Goal: Task Accomplishment & Management: Use online tool/utility

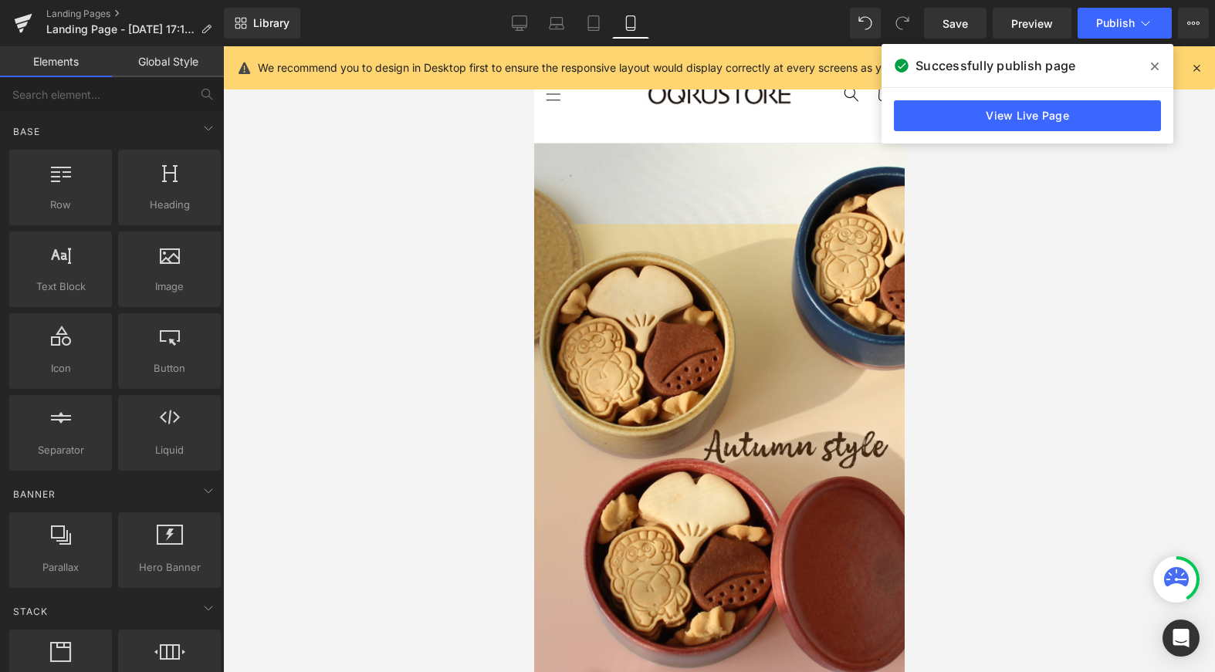
click at [1159, 66] on span at bounding box center [1154, 66] width 25 height 25
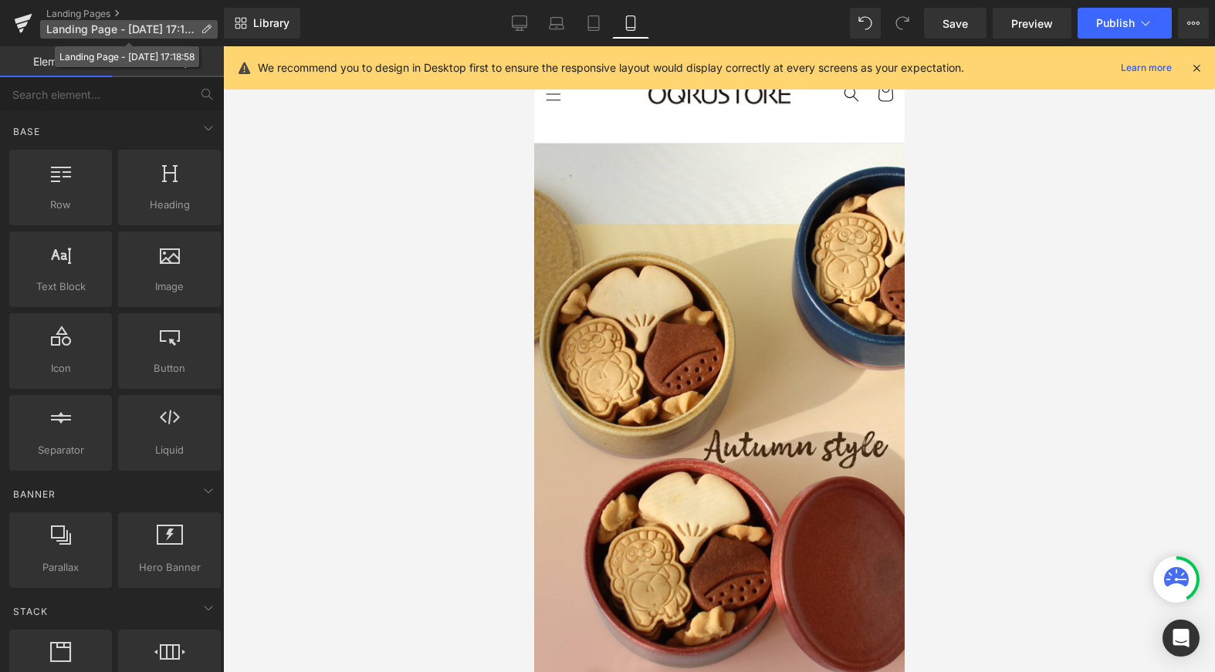
click at [202, 28] on icon at bounding box center [206, 29] width 11 height 11
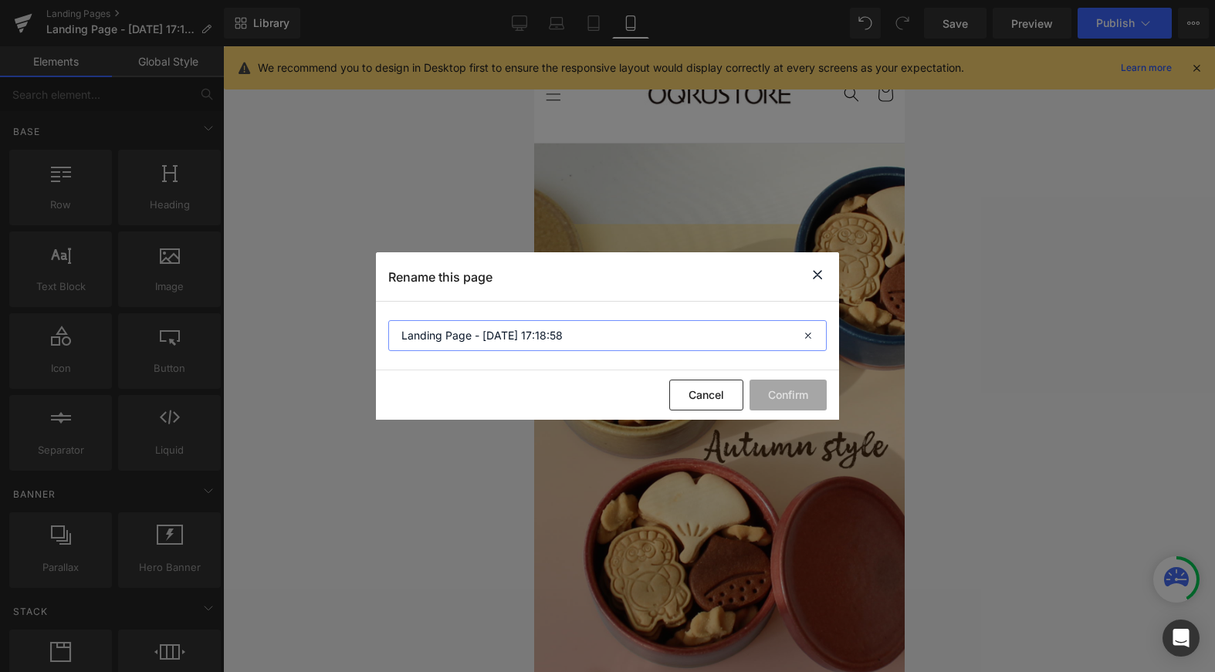
drag, startPoint x: 584, startPoint y: 332, endPoint x: 390, endPoint y: 330, distance: 193.7
click at [390, 330] on input "Landing Page - [DATE] 17:18:58" at bounding box center [607, 335] width 438 height 31
paste input "tanuki_fal"
type input "tanuki_fal"
click at [780, 401] on button "Confirm" at bounding box center [787, 395] width 77 height 31
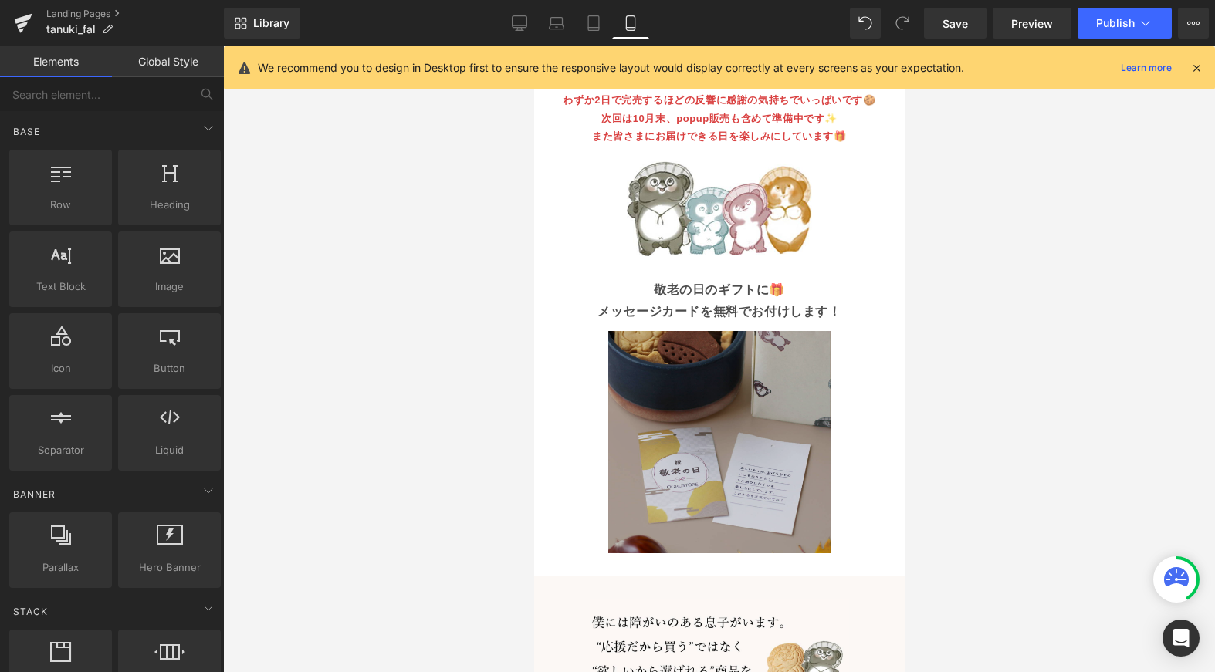
scroll to position [678, 0]
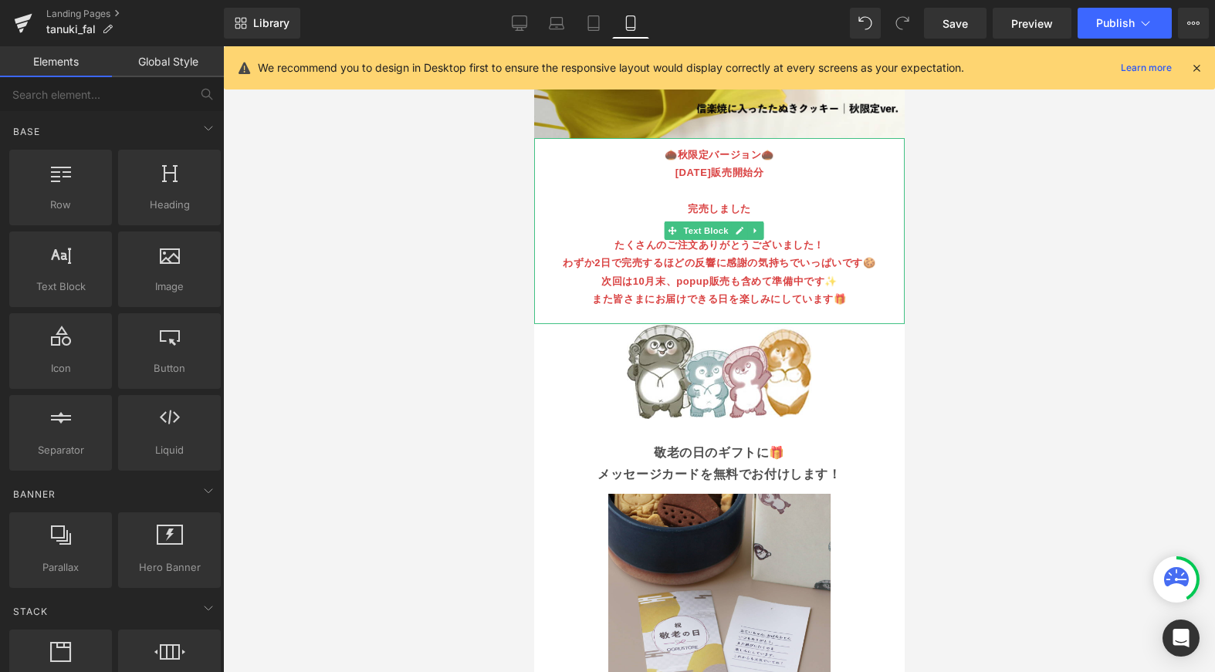
click at [718, 257] on span "わずか2日で完売するほどの反響に感謝の気持ちでいっぱいです🍪" at bounding box center [718, 263] width 313 height 12
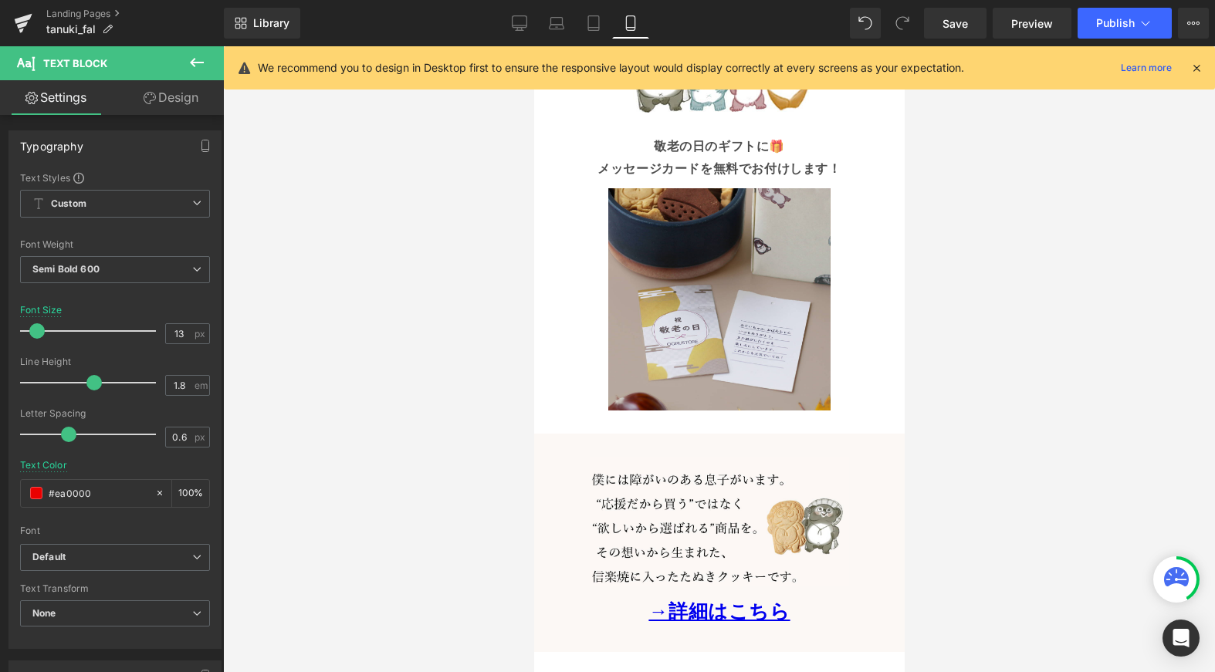
scroll to position [1100, 0]
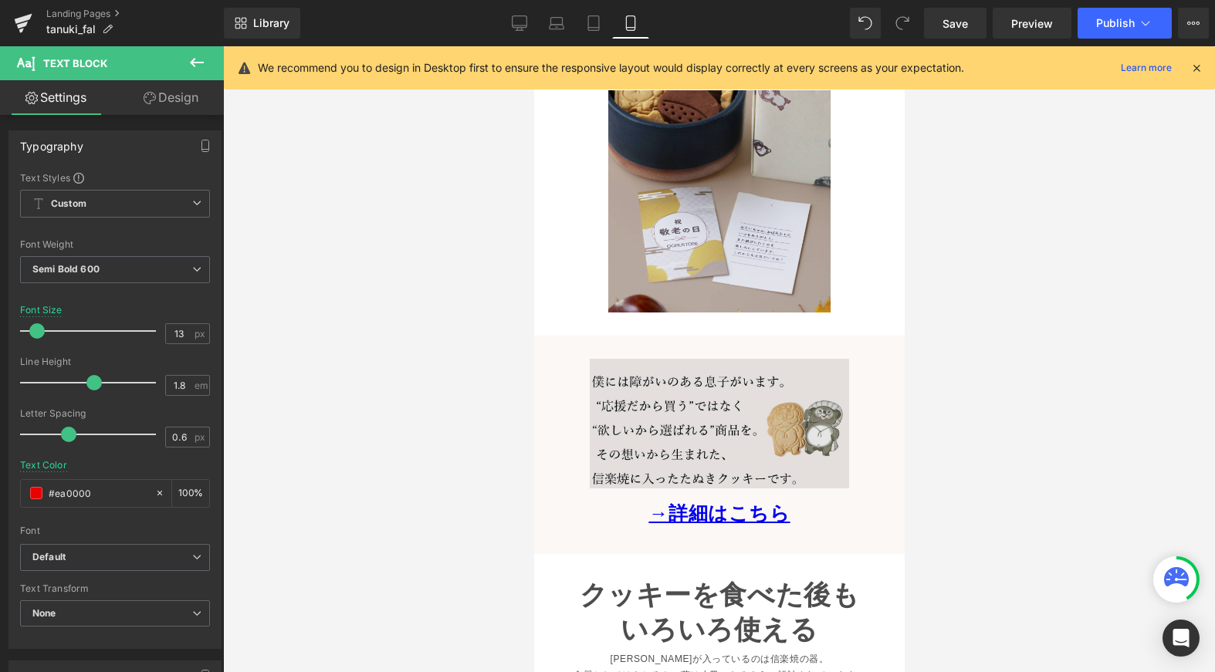
click at [715, 379] on img at bounding box center [718, 424] width 259 height 130
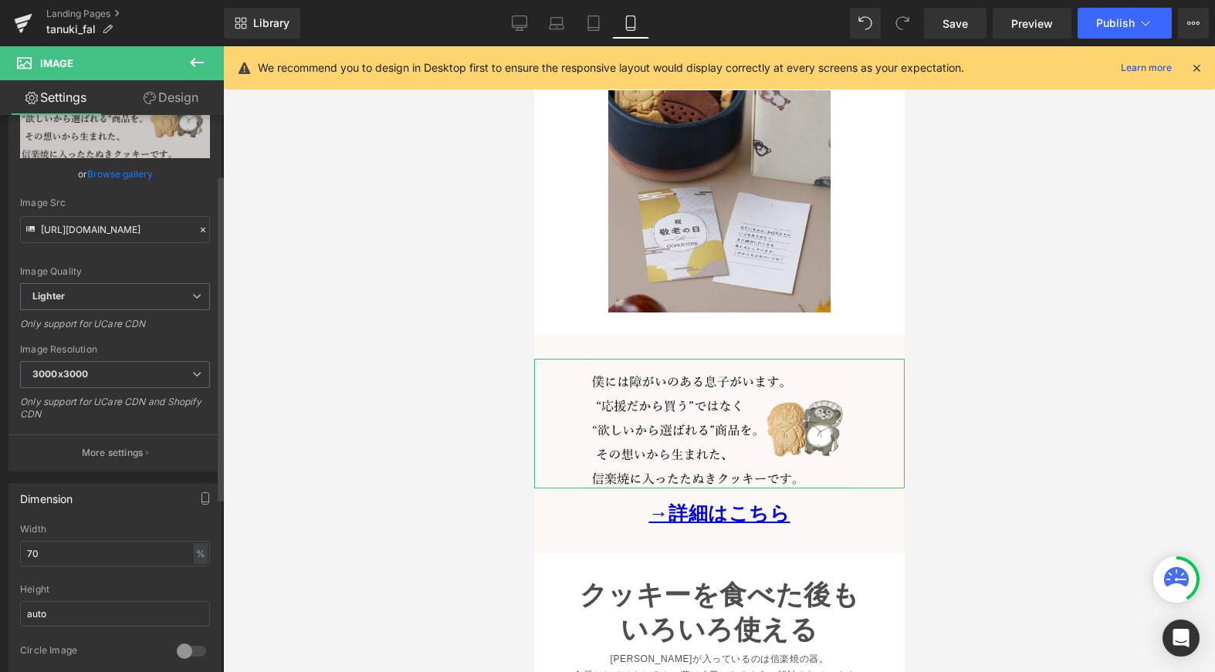
scroll to position [184, 0]
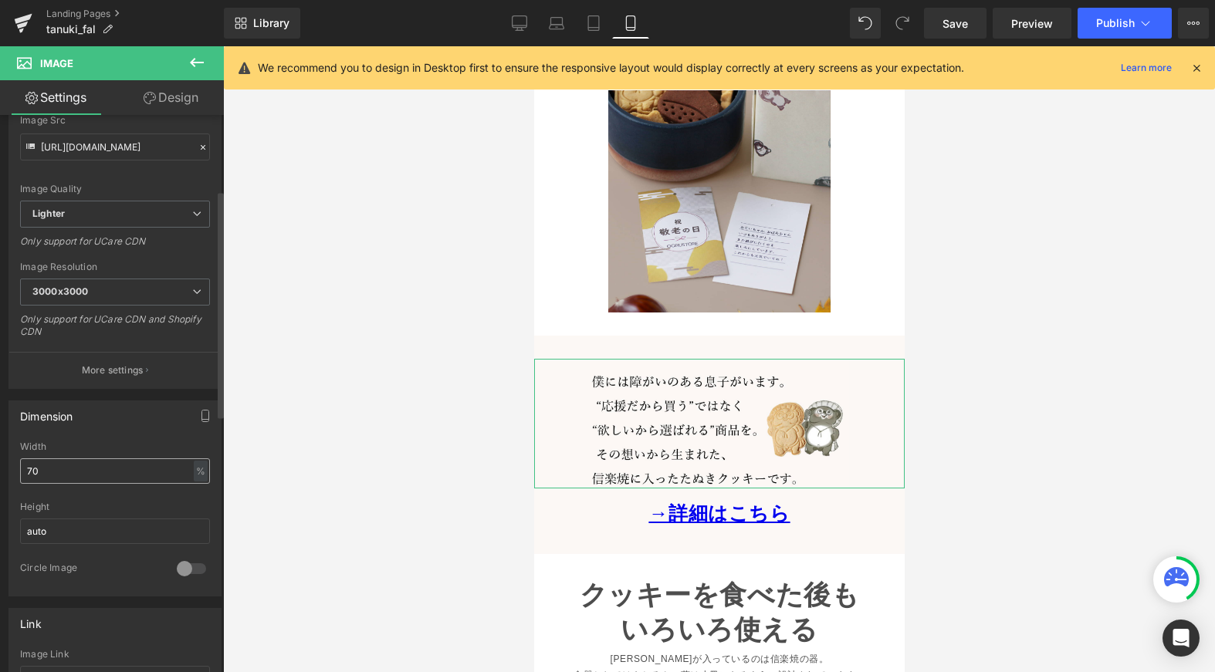
click at [110, 472] on input "70" at bounding box center [115, 470] width 190 height 25
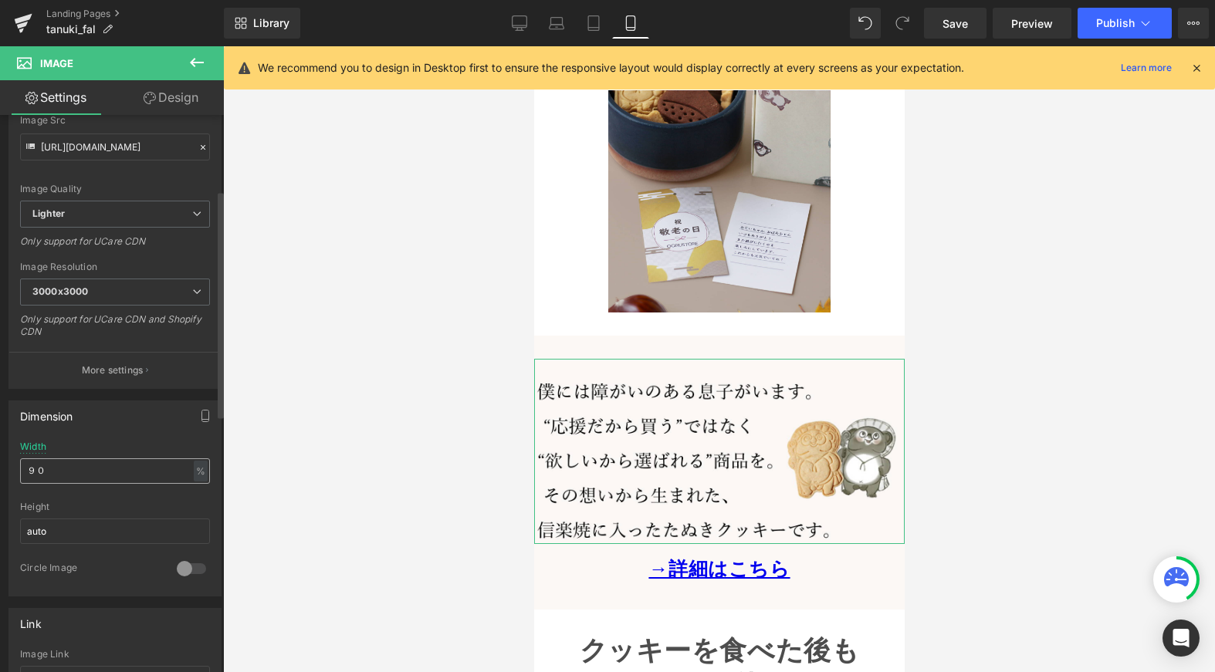
type input "９"
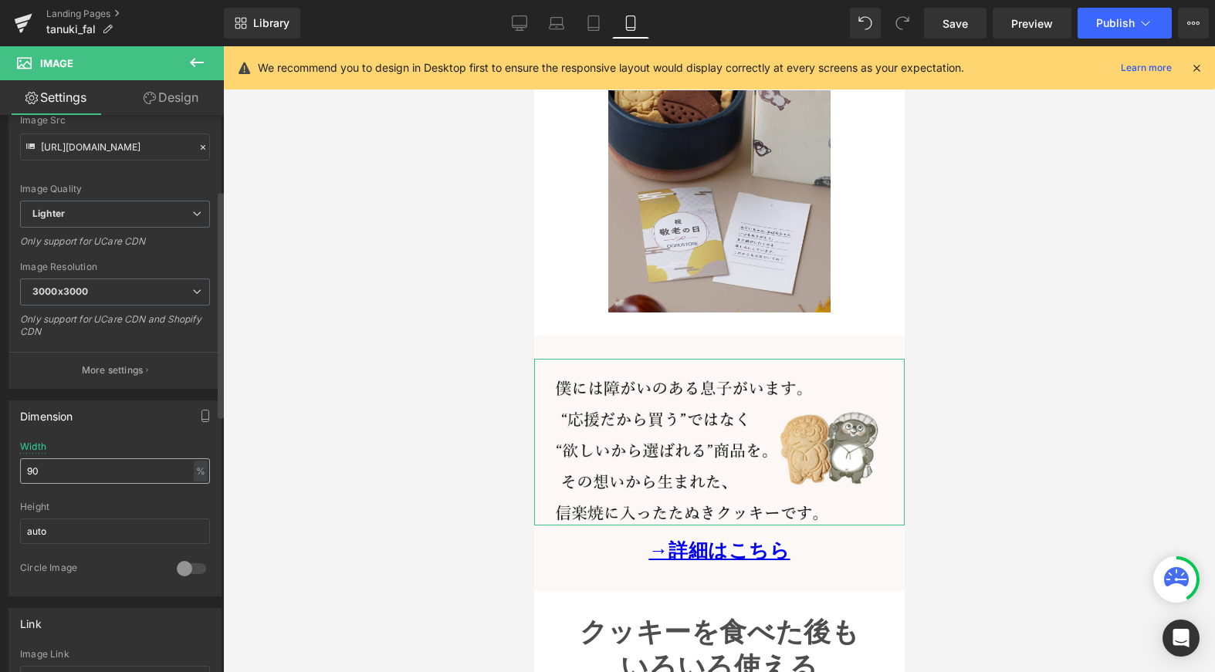
type input "9"
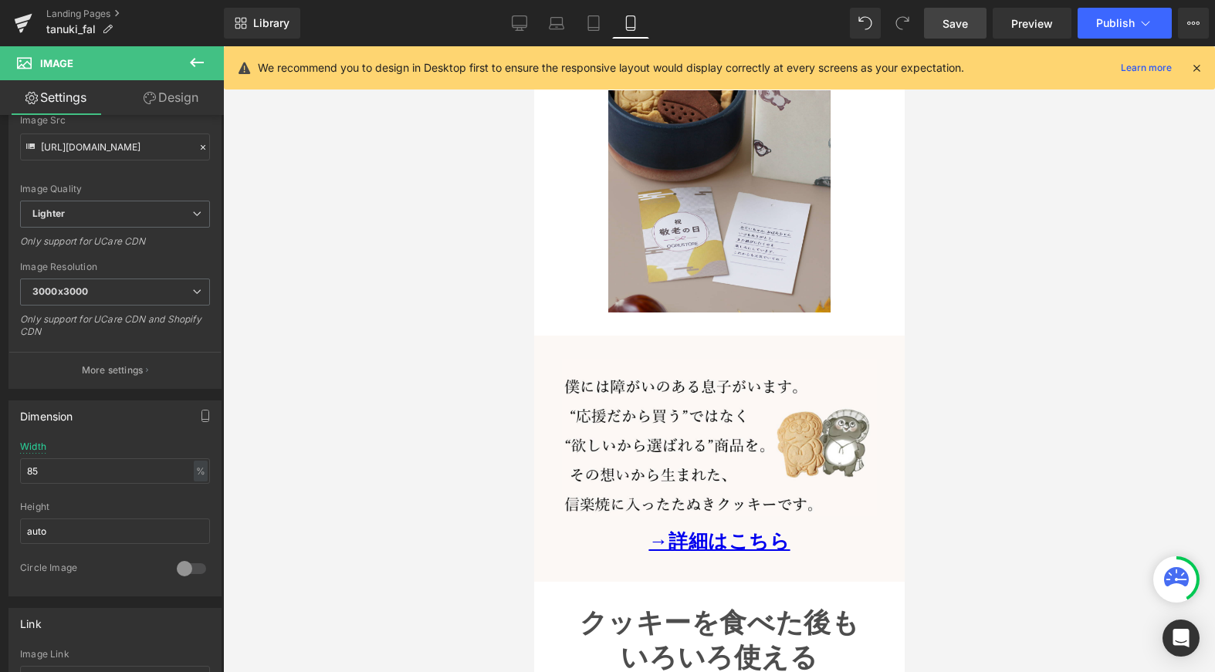
type input "85"
click at [956, 22] on span "Save" at bounding box center [954, 23] width 25 height 16
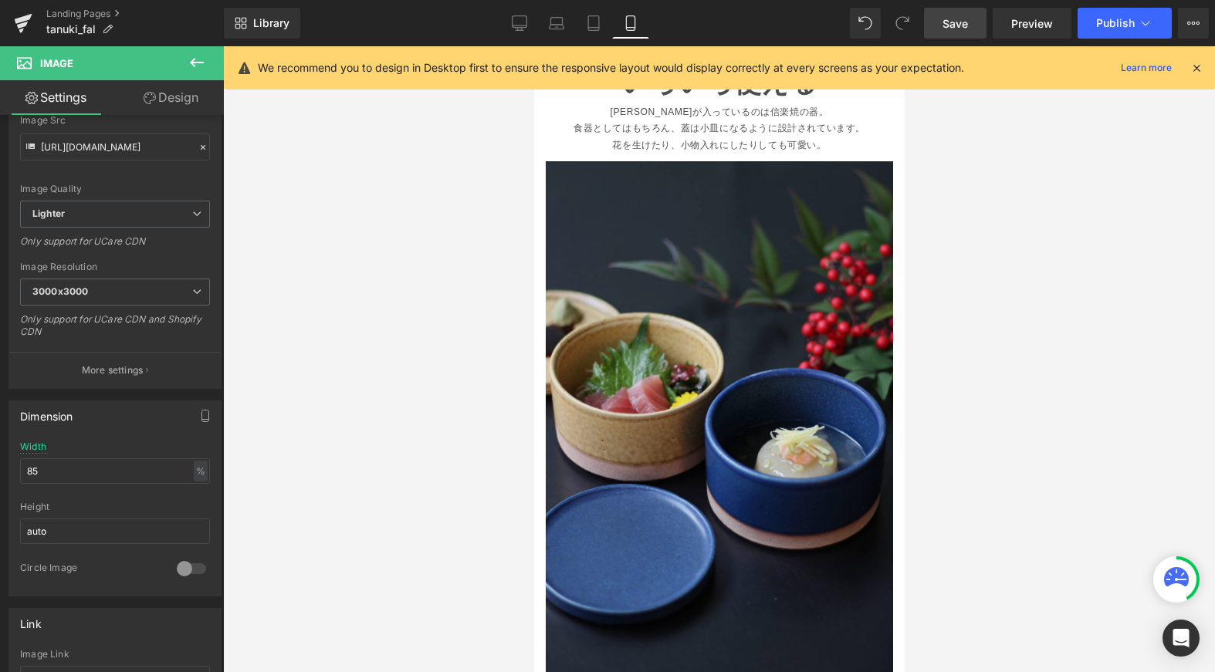
scroll to position [1558, 0]
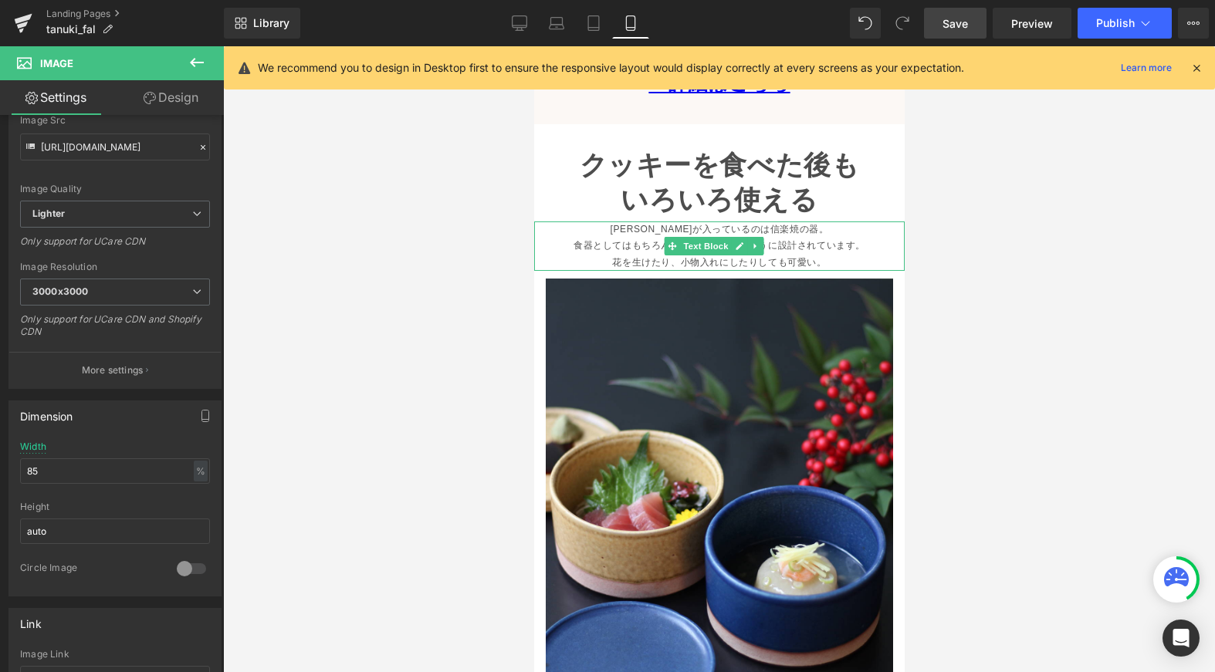
click at [621, 238] on p "食器としてはもちろん、蓋は小皿になる ように設計されています。" at bounding box center [718, 246] width 370 height 17
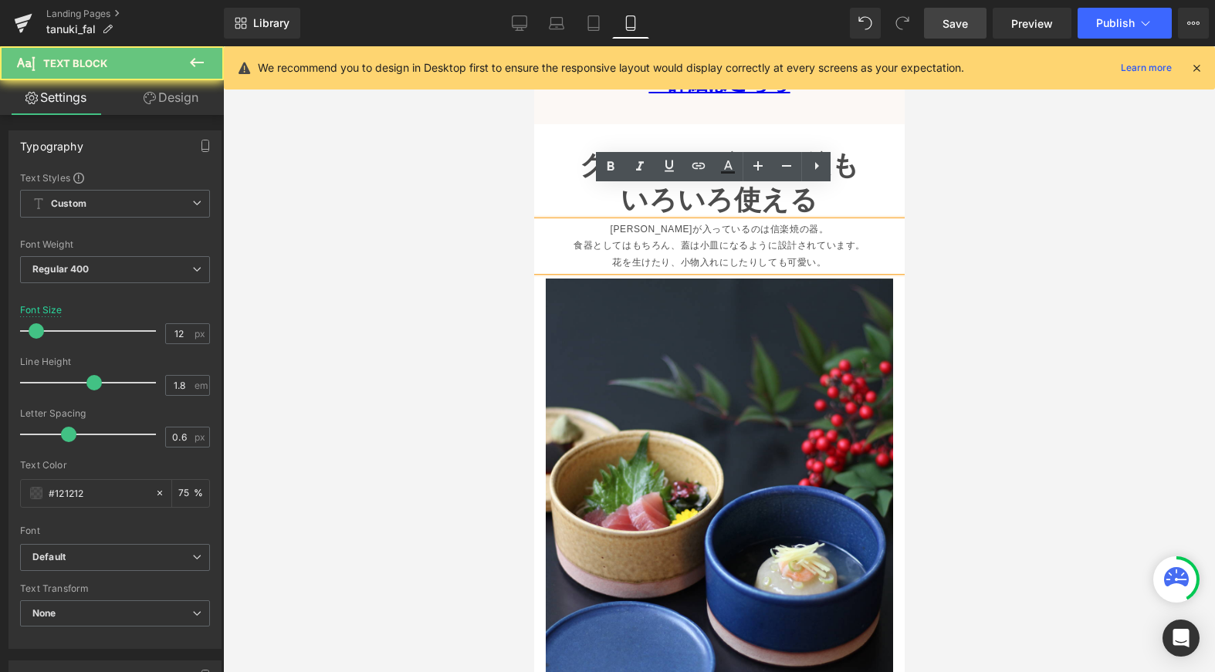
click at [672, 238] on p "食器としてはもちろん、蓋は小皿になる ように設計されています。" at bounding box center [718, 246] width 370 height 17
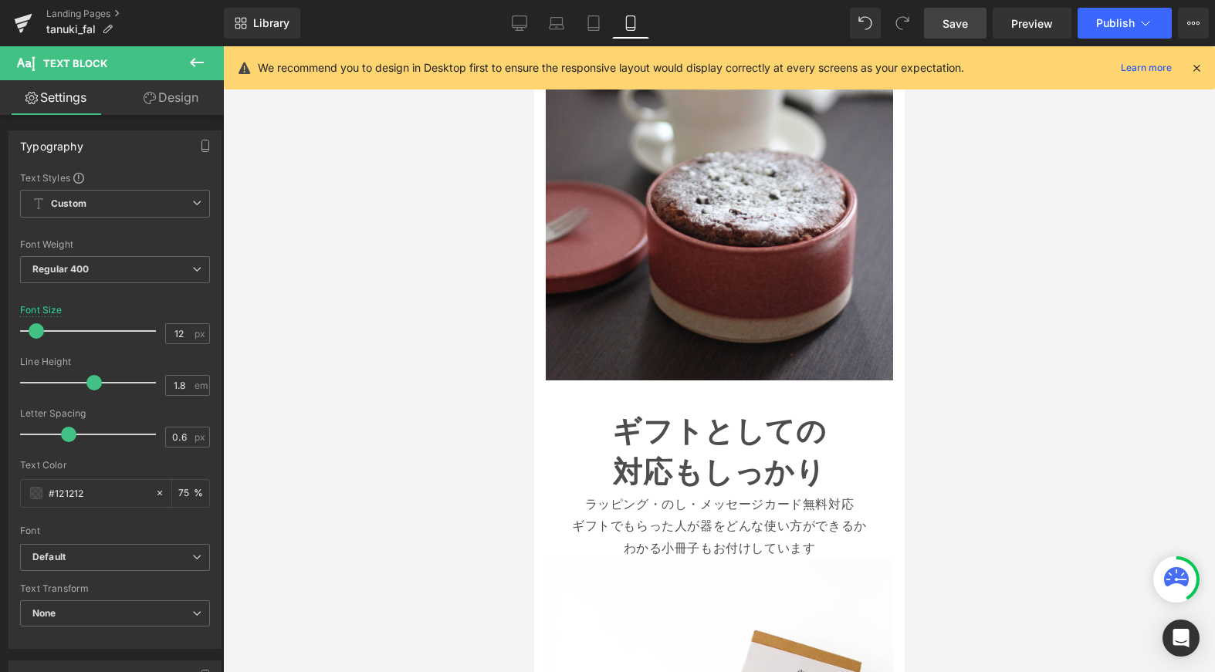
scroll to position [4797, 0]
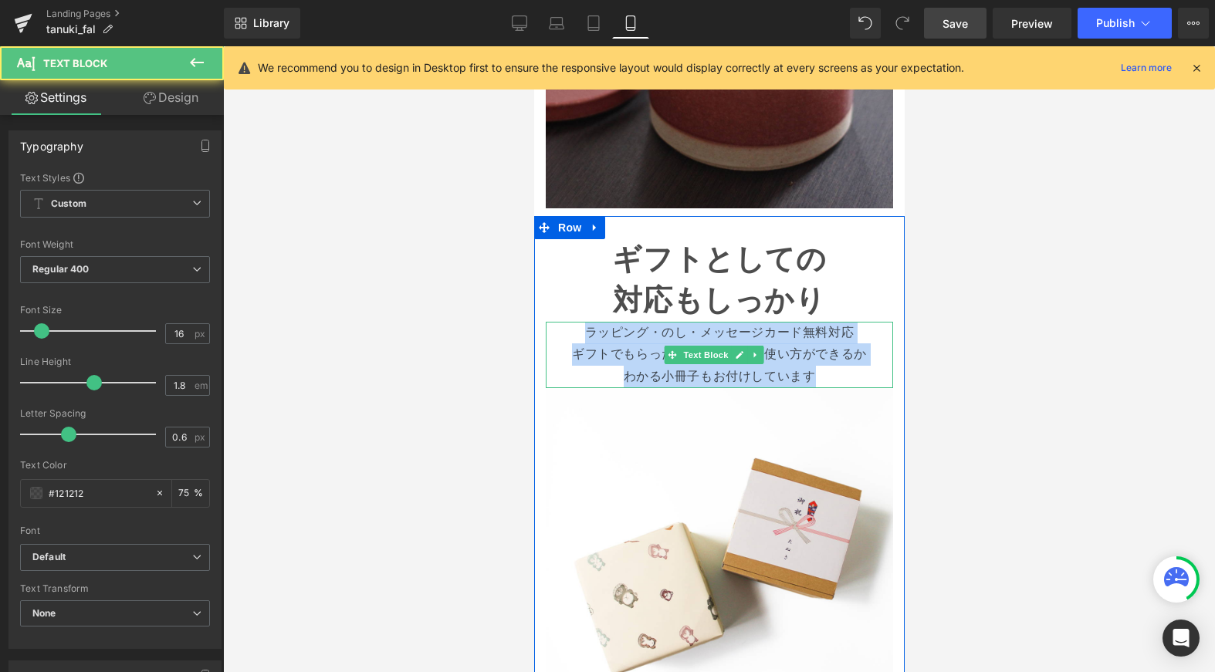
drag, startPoint x: 583, startPoint y: 196, endPoint x: 836, endPoint y: 240, distance: 257.0
click at [836, 322] on div "ラッピング・のし・メッセージカード無料対応 ギフトでもらった人が器をどんな使い方ができるか わかる小冊子もお付けしています" at bounding box center [718, 355] width 347 height 66
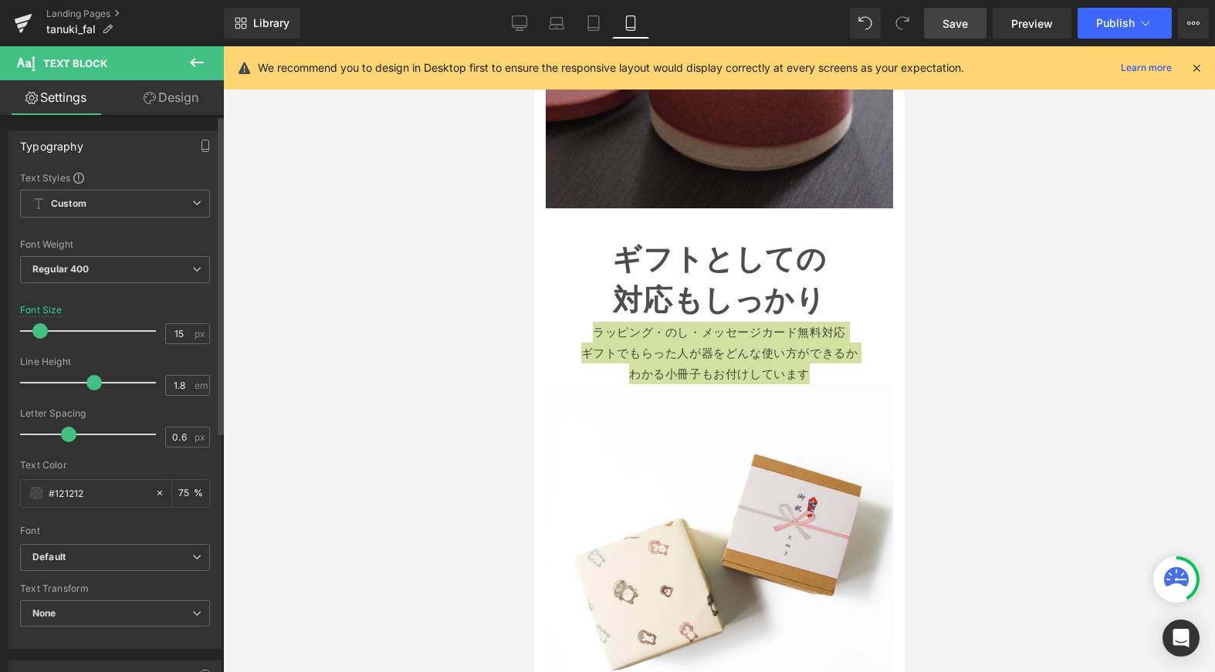
type input "14"
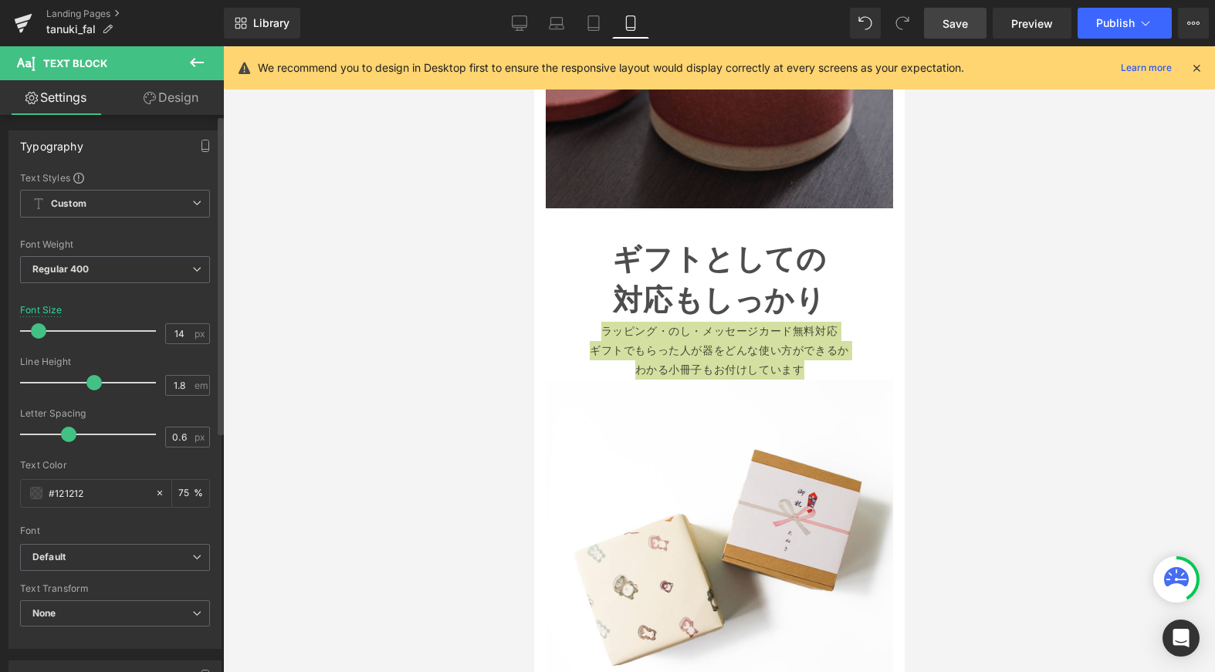
click at [40, 333] on span at bounding box center [38, 330] width 15 height 15
click at [958, 34] on link "Save" at bounding box center [955, 23] width 63 height 31
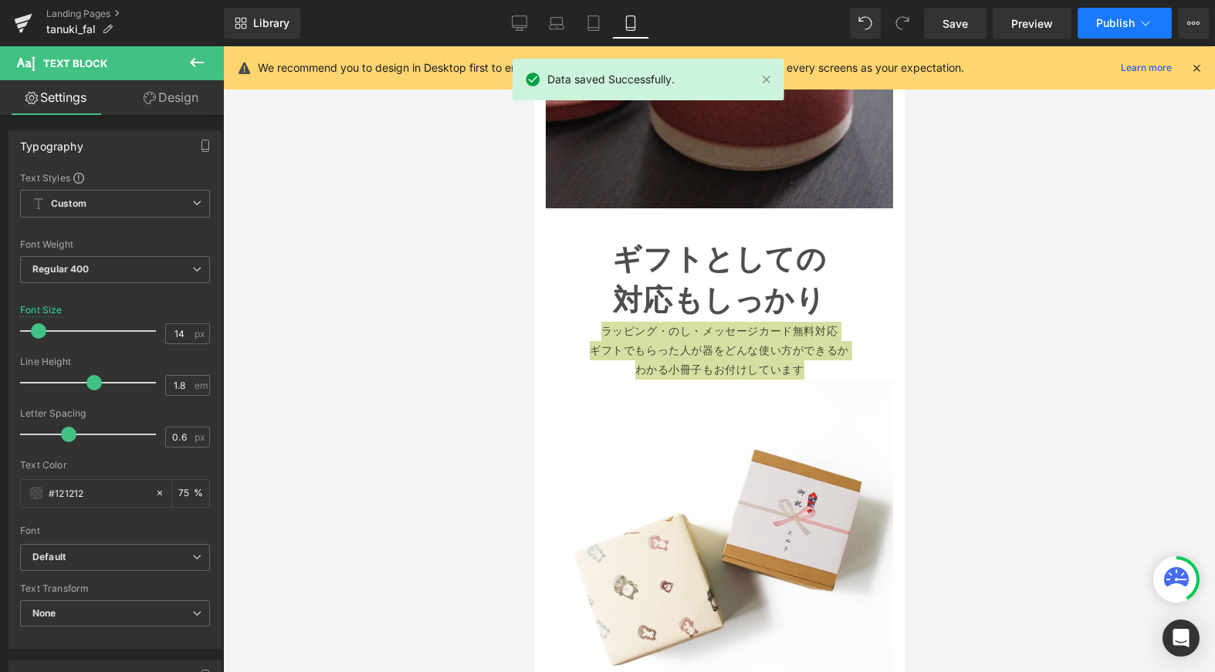
click at [1144, 25] on icon at bounding box center [1145, 22] width 15 height 15
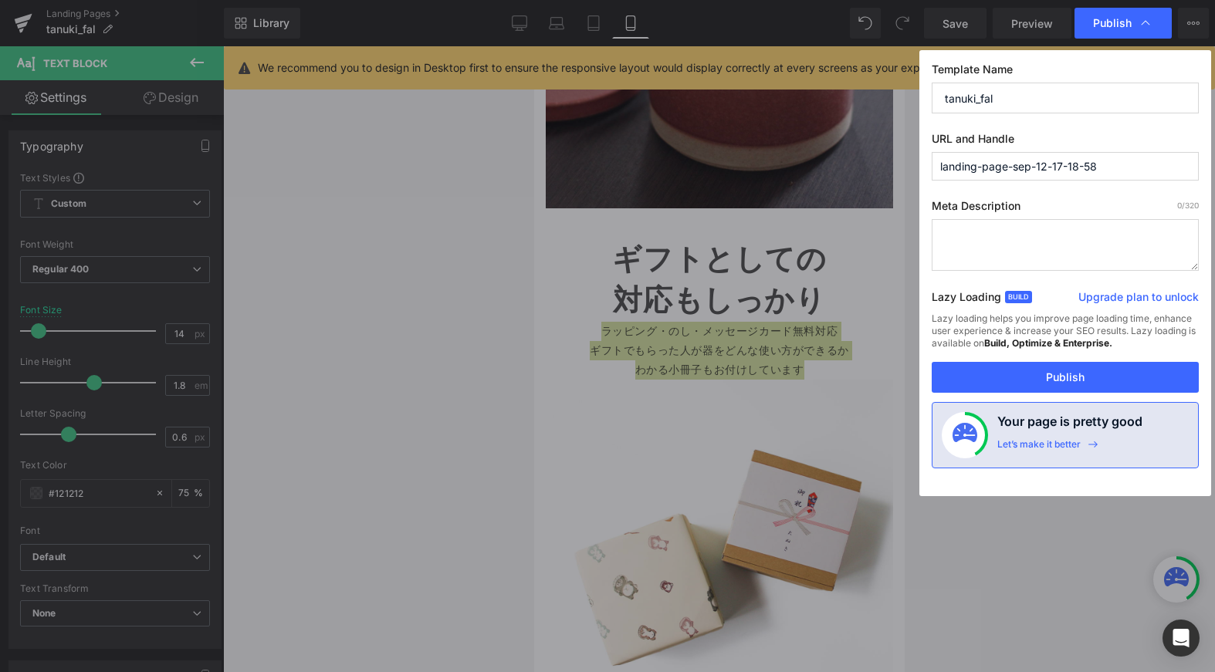
click at [969, 107] on input "tanuki_fal" at bounding box center [1065, 98] width 267 height 31
click at [988, 170] on input "landing-page-sep-12-17-18-58" at bounding box center [1065, 166] width 267 height 29
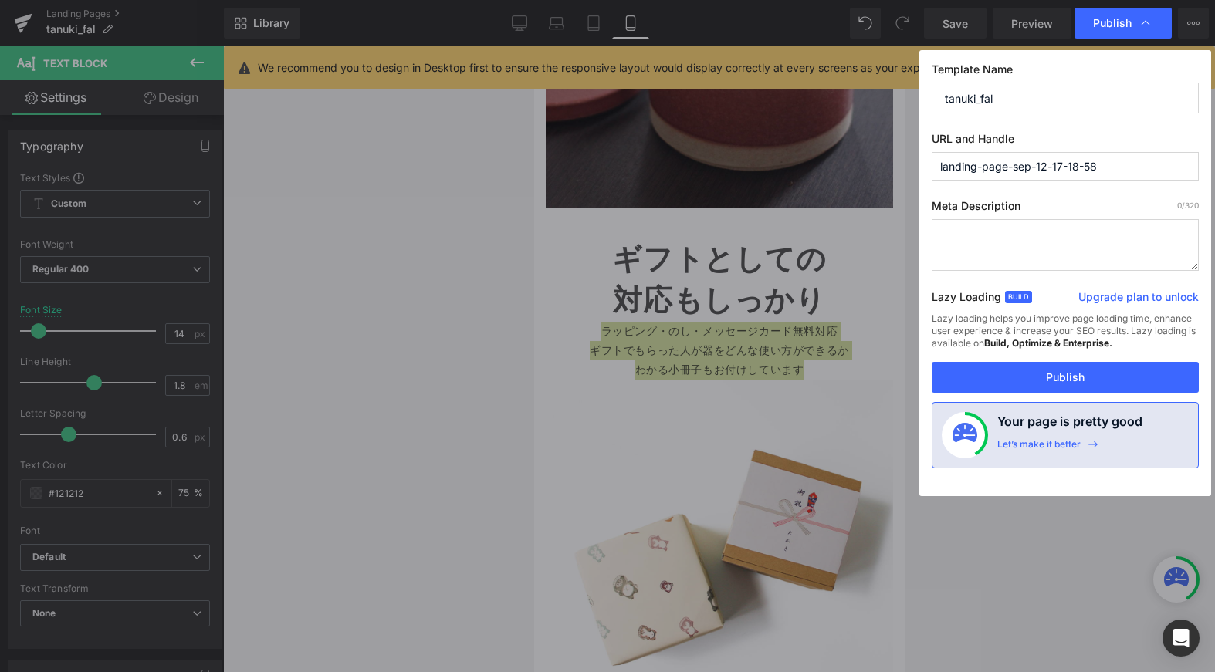
click at [988, 170] on input "landing-page-sep-12-17-18-58" at bounding box center [1065, 166] width 267 height 29
paste input "tanuki_fal"
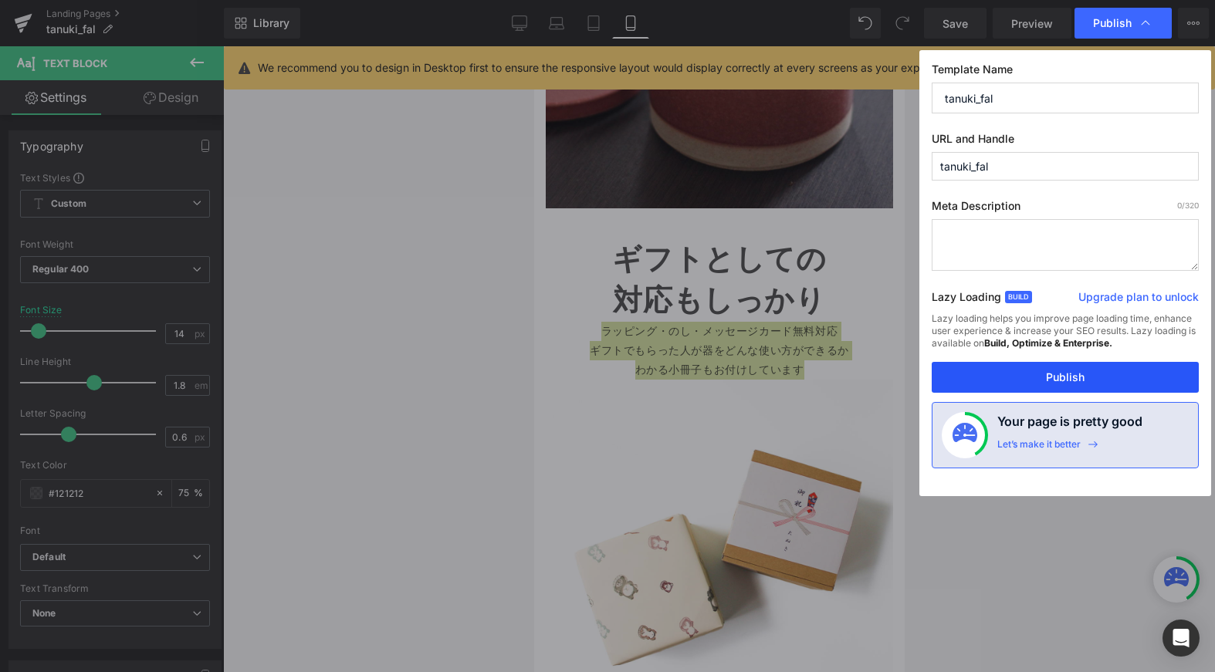
type input "tanuki_fal"
click at [1072, 381] on button "Publish" at bounding box center [1065, 377] width 267 height 31
